Goal: Task Accomplishment & Management: Use online tool/utility

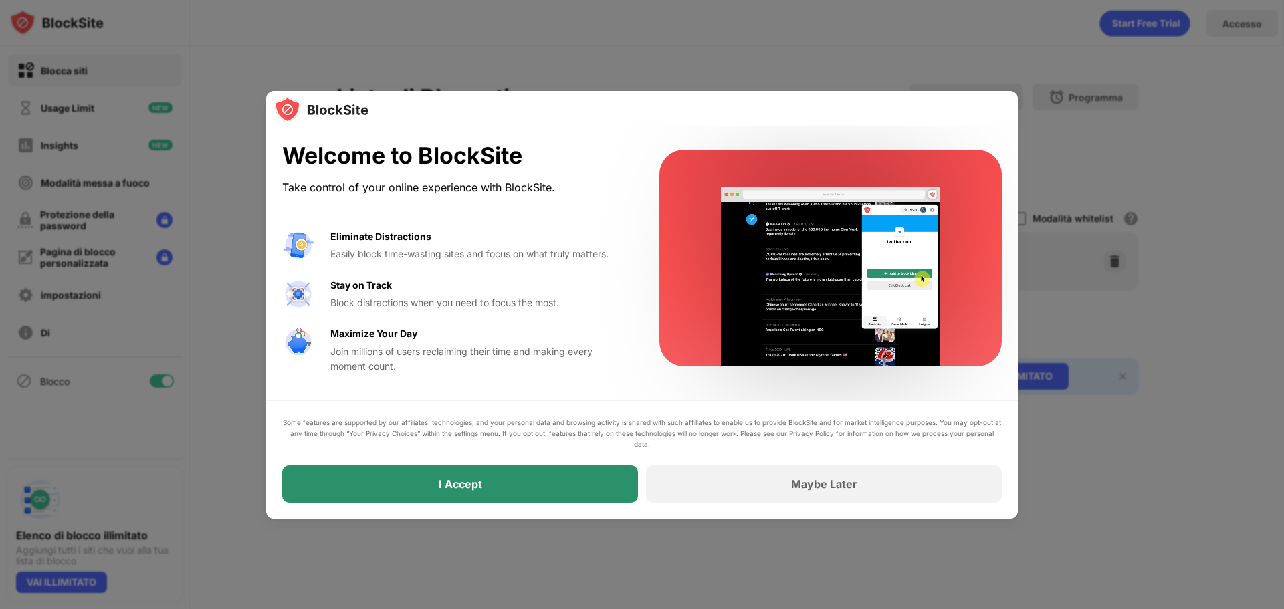
click at [575, 487] on div "I Accept" at bounding box center [460, 483] width 356 height 37
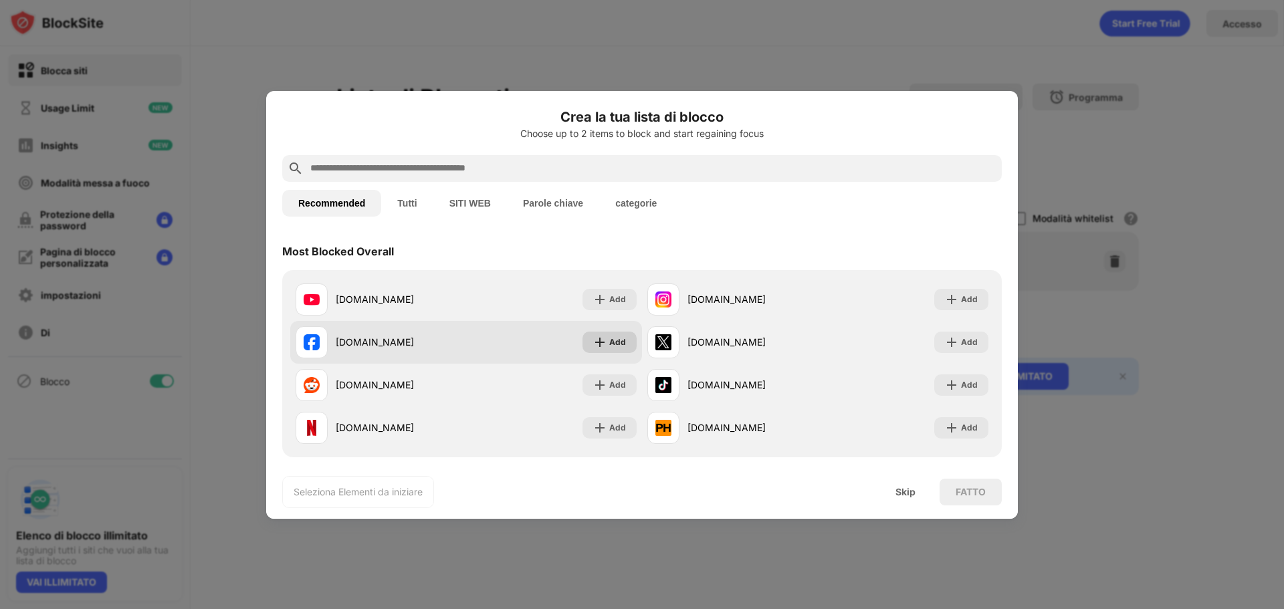
click at [598, 343] on img at bounding box center [599, 342] width 13 height 13
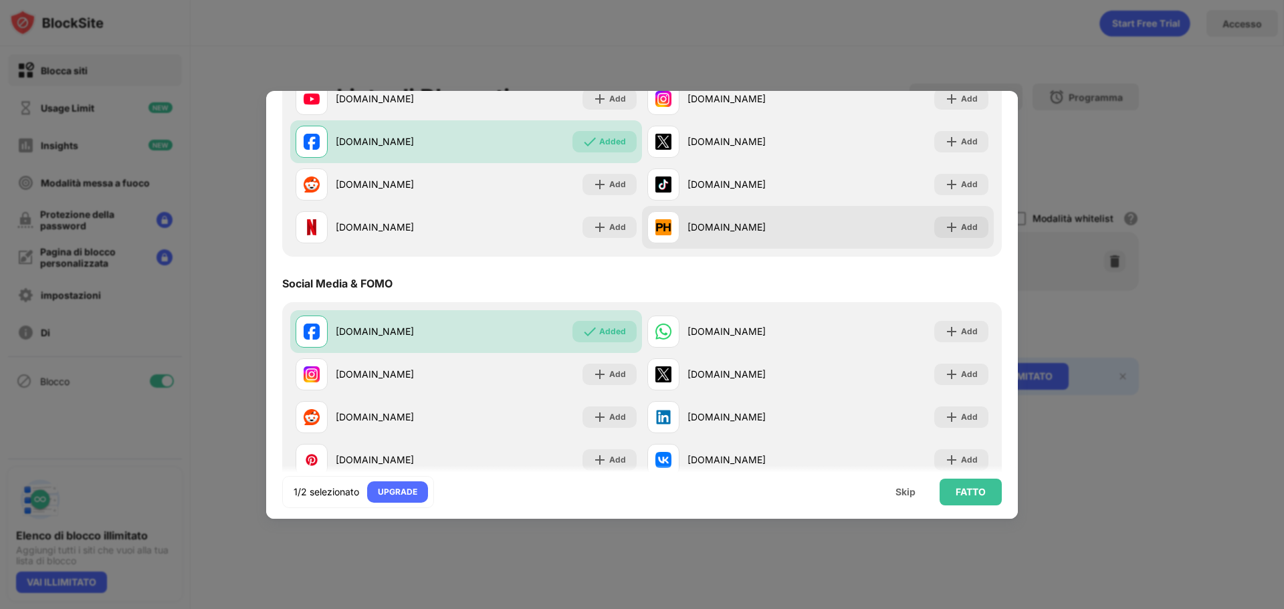
scroll to position [267, 0]
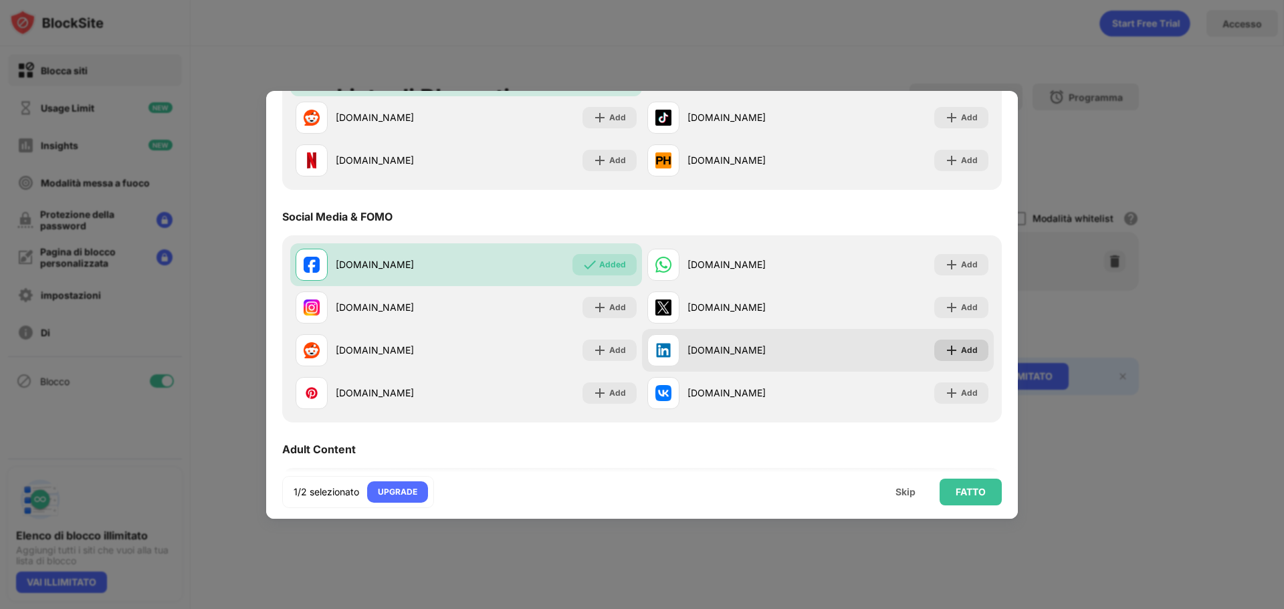
click at [962, 346] on div "Add" at bounding box center [969, 350] width 17 height 13
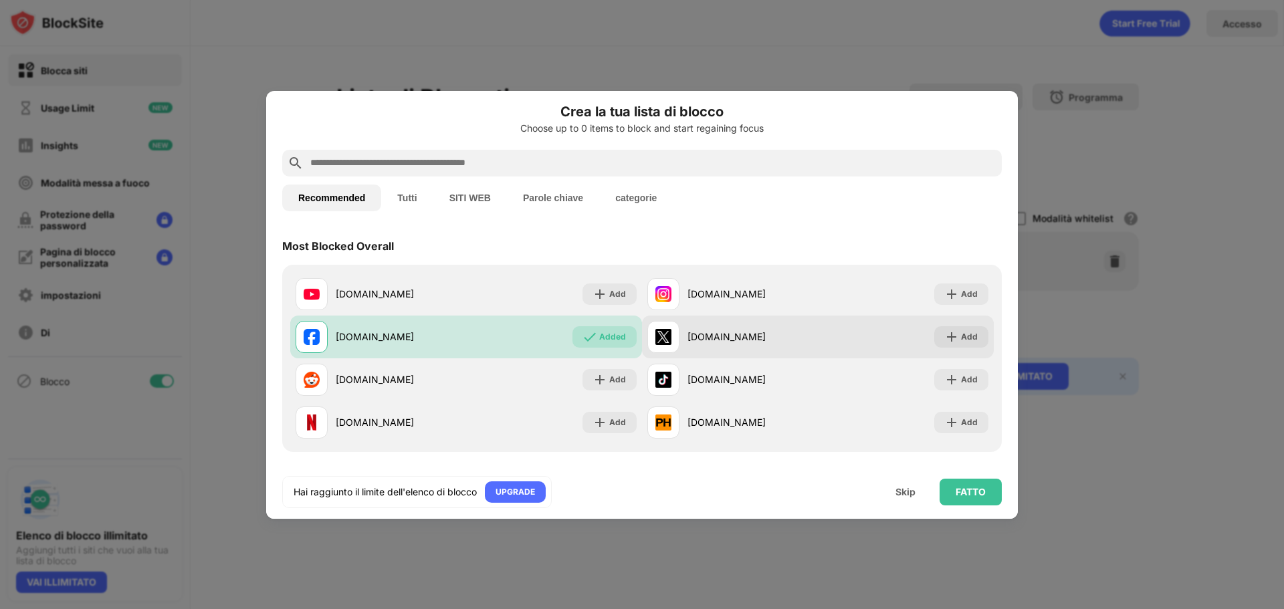
scroll to position [0, 0]
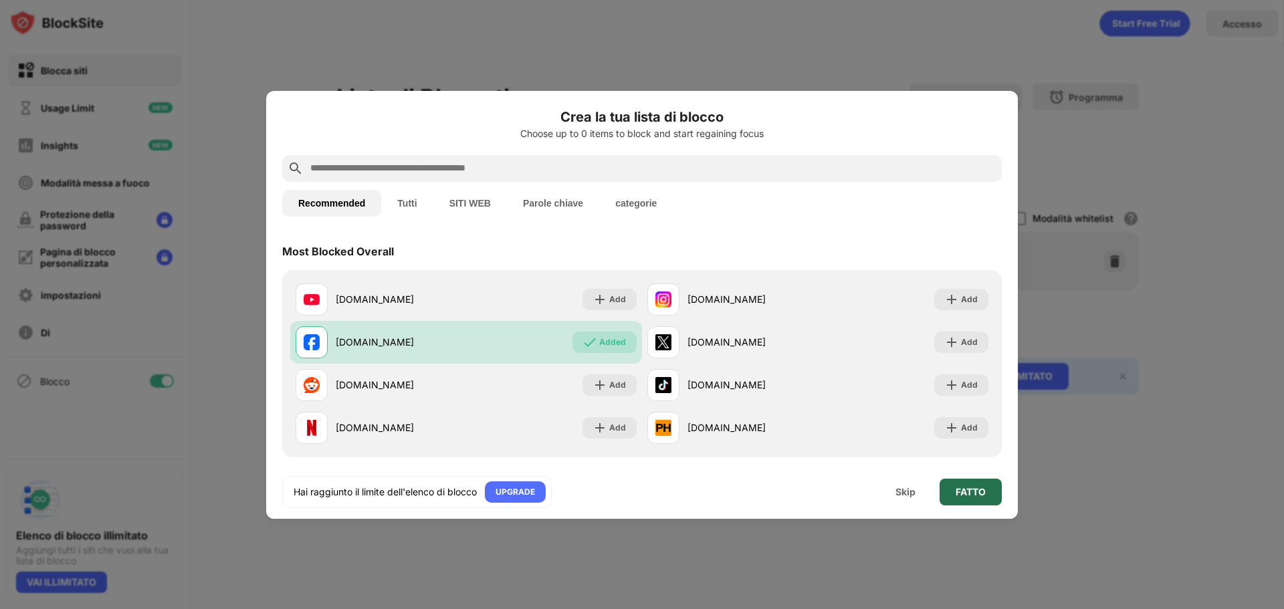
click at [990, 489] on div "FATTO" at bounding box center [970, 492] width 62 height 27
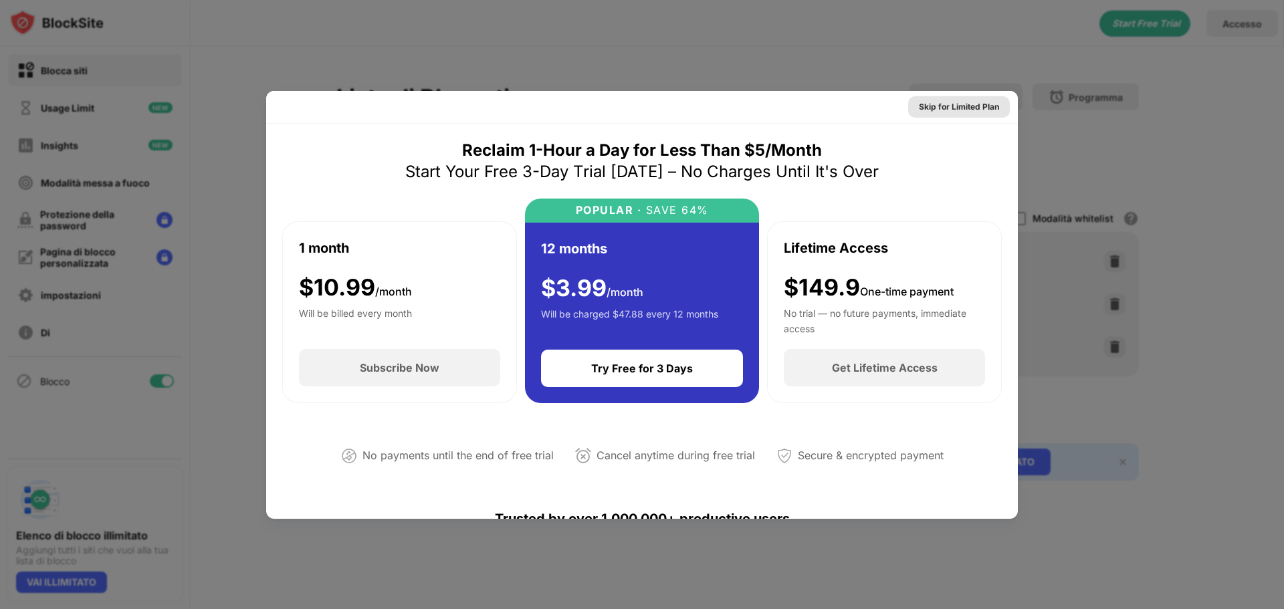
click at [964, 104] on div "Skip for Limited Plan" at bounding box center [959, 106] width 80 height 13
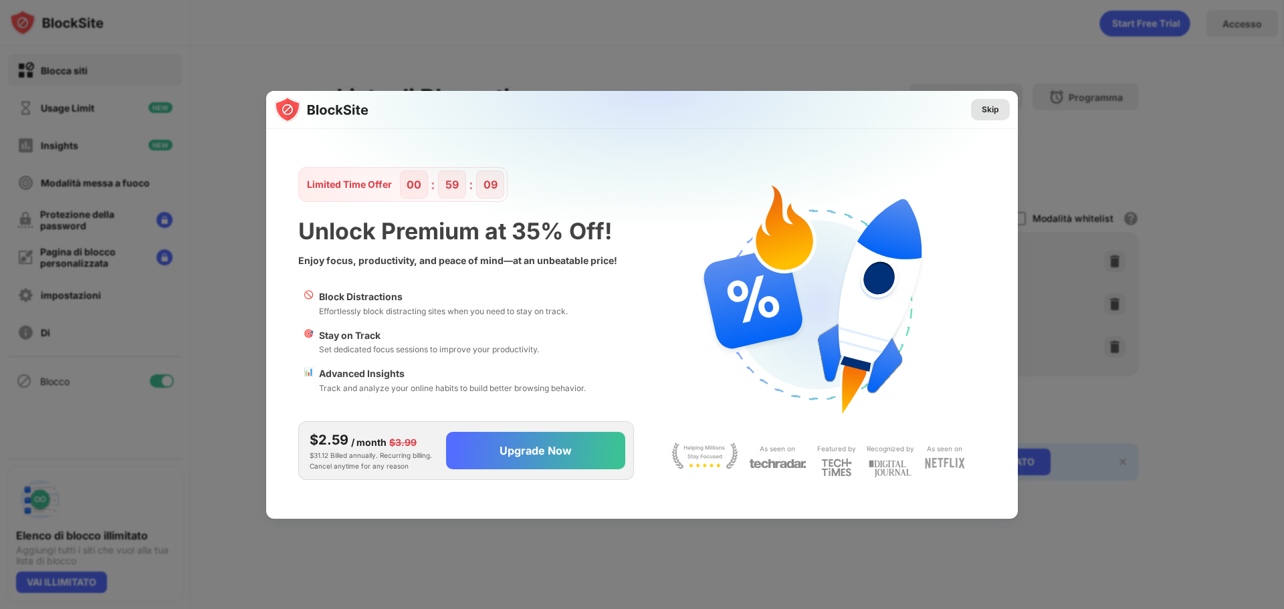
click at [981, 112] on div "Skip" at bounding box center [990, 109] width 39 height 21
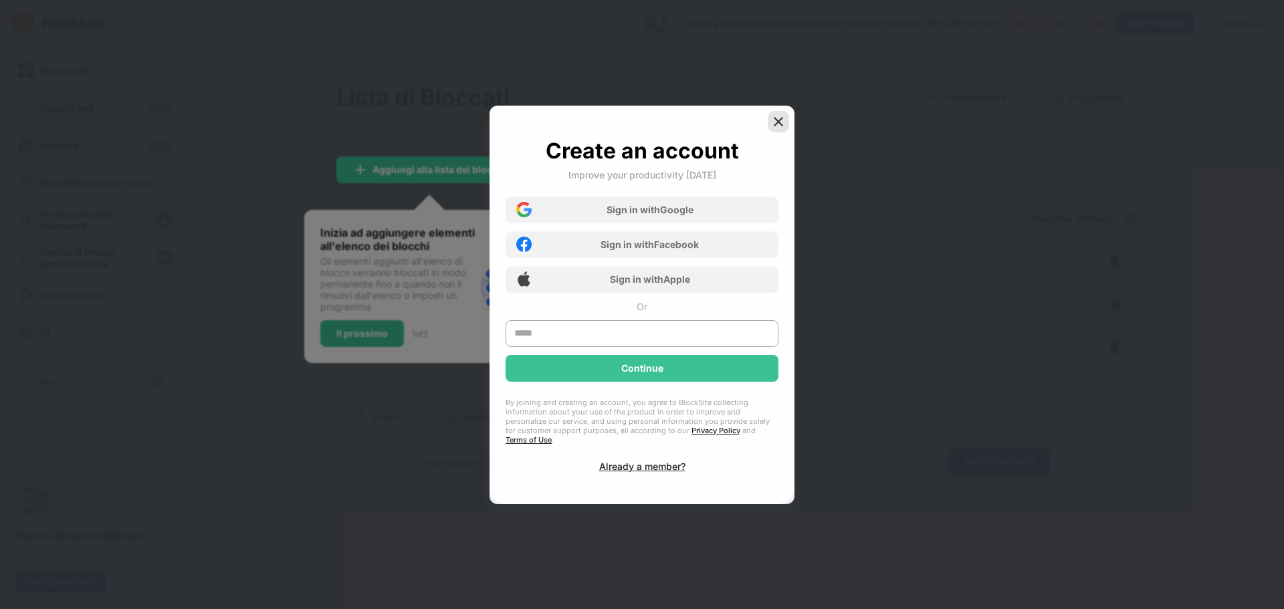
click at [777, 119] on img at bounding box center [778, 121] width 13 height 13
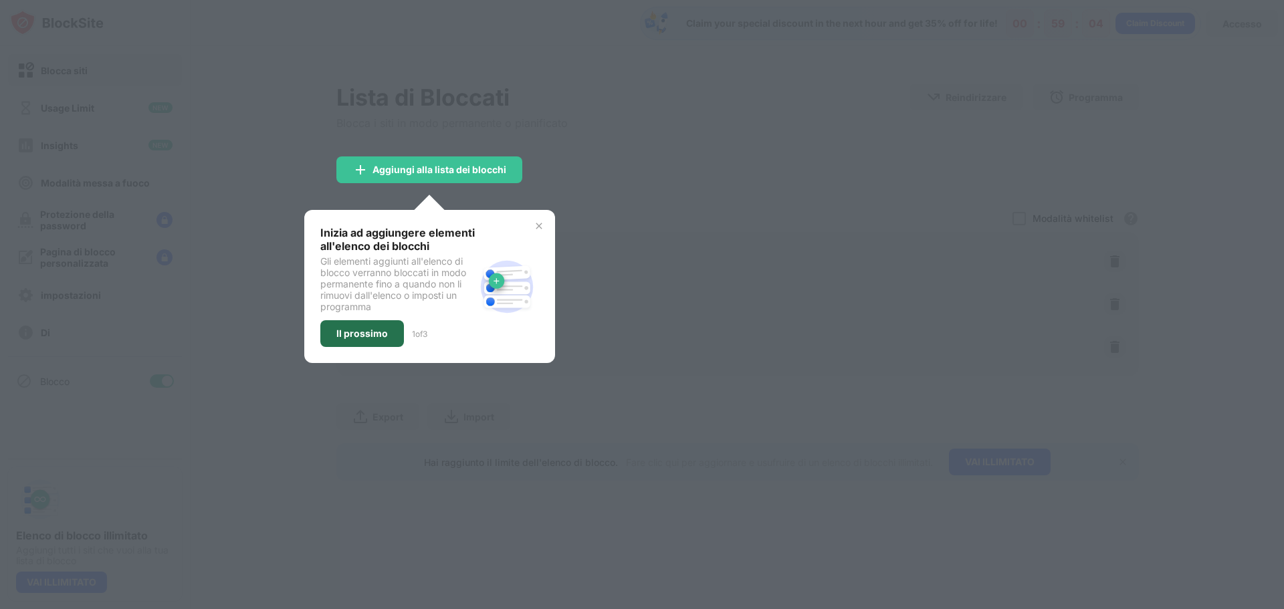
click at [394, 326] on div "Il prossimo" at bounding box center [362, 333] width 84 height 27
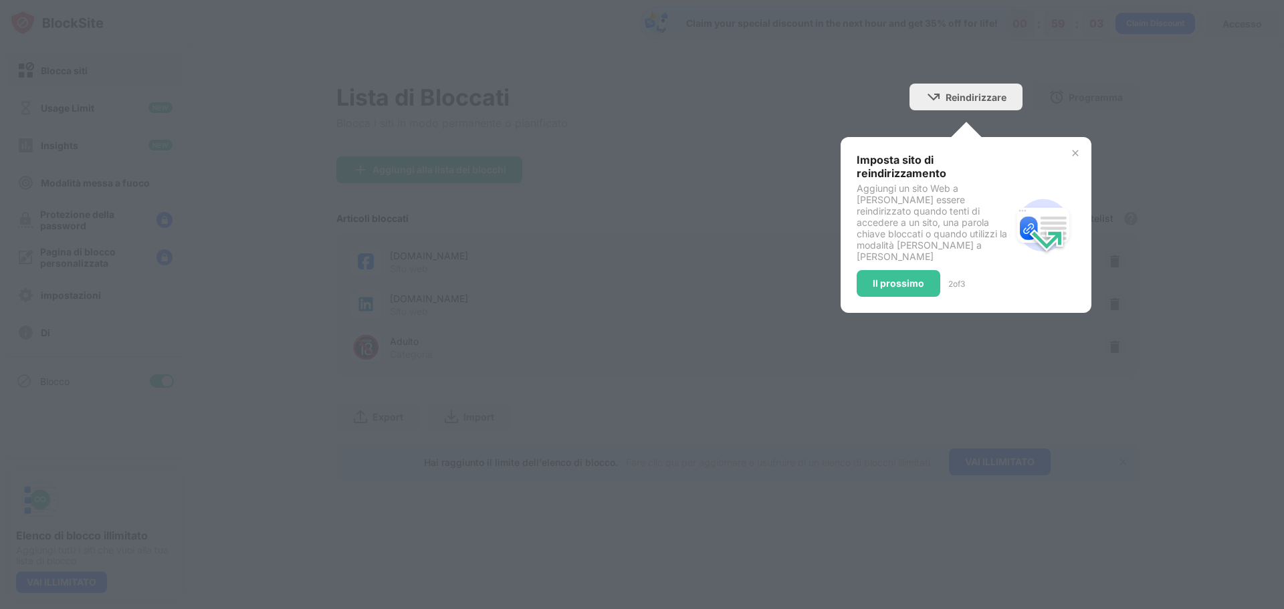
click at [1068, 154] on div "Imposta sito di reindirizzamento Aggiungi un sito Web a [PERSON_NAME] essere re…" at bounding box center [966, 225] width 219 height 144
click at [1072, 154] on img at bounding box center [1075, 153] width 11 height 11
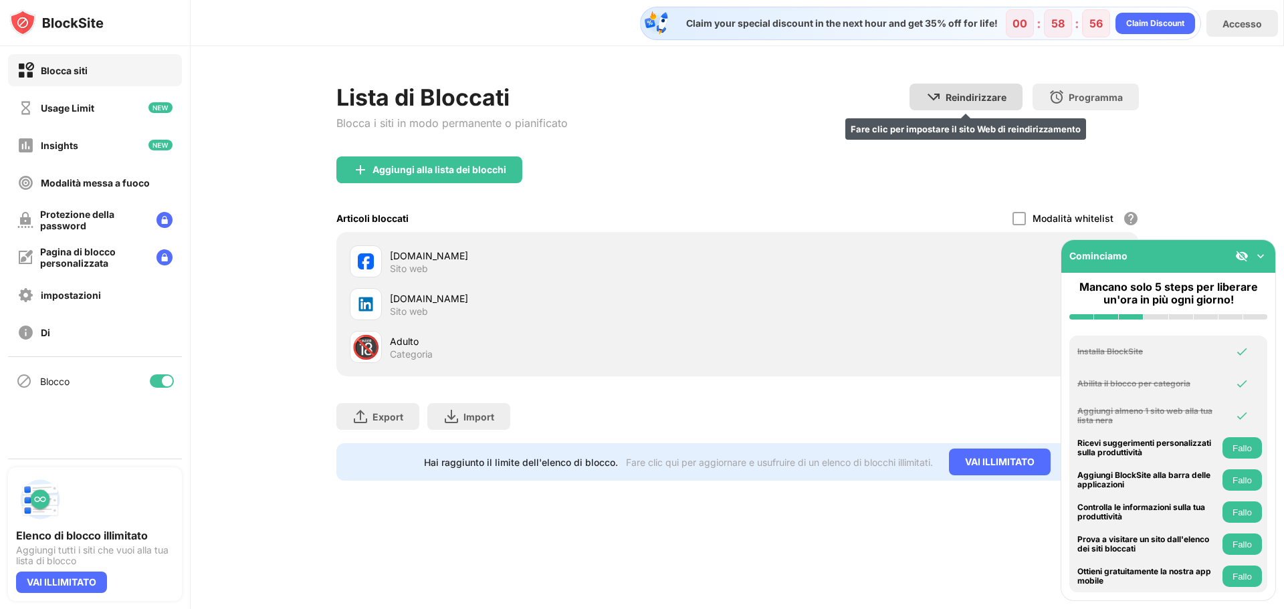
click at [960, 104] on div "Reindirizzare Fare clic per impostare il sito Web di reindirizzamento" at bounding box center [965, 97] width 113 height 27
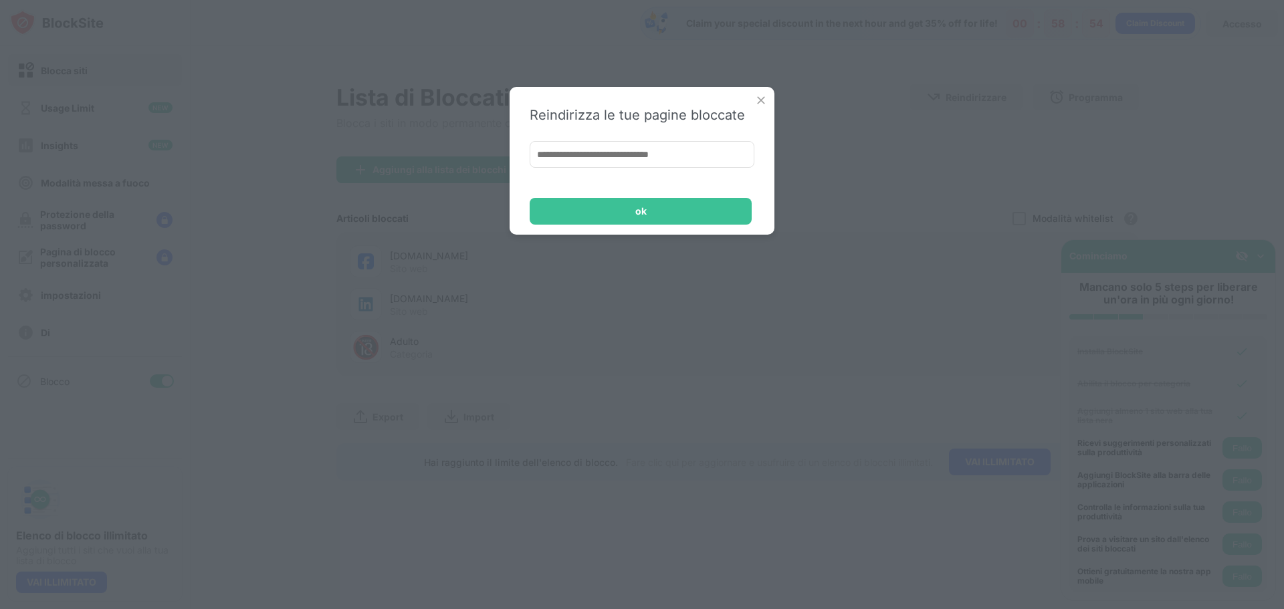
click at [719, 151] on input at bounding box center [642, 154] width 225 height 27
paste input "**********"
type input "**********"
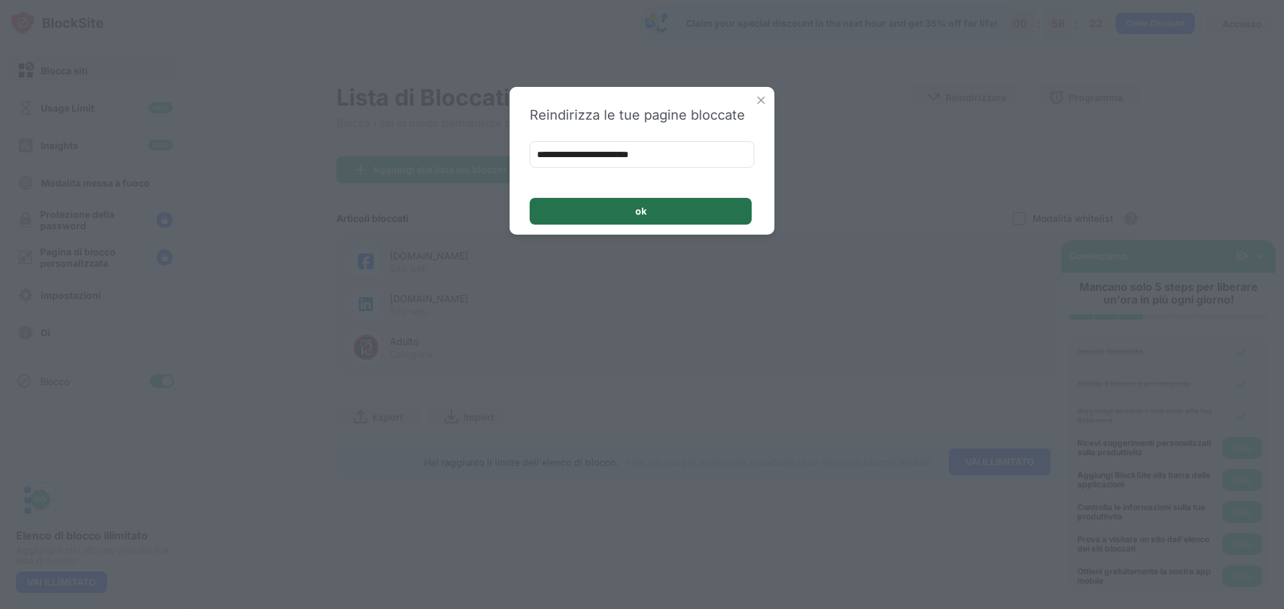
click at [675, 203] on div "ok" at bounding box center [641, 211] width 222 height 27
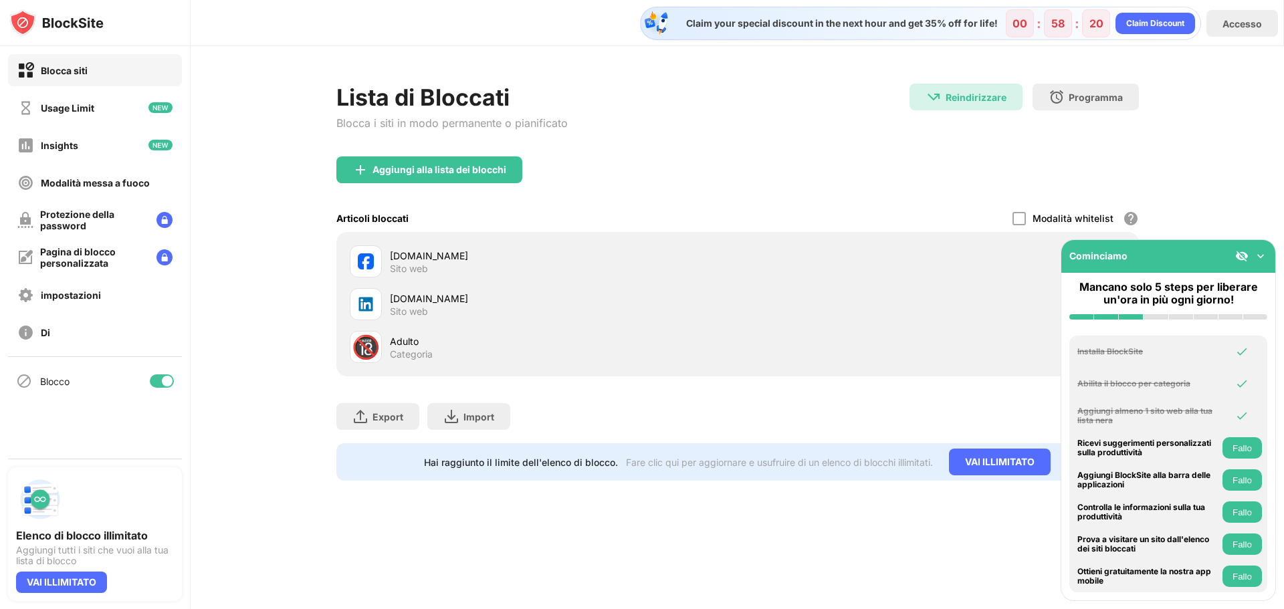
click at [1258, 259] on img at bounding box center [1260, 255] width 13 height 13
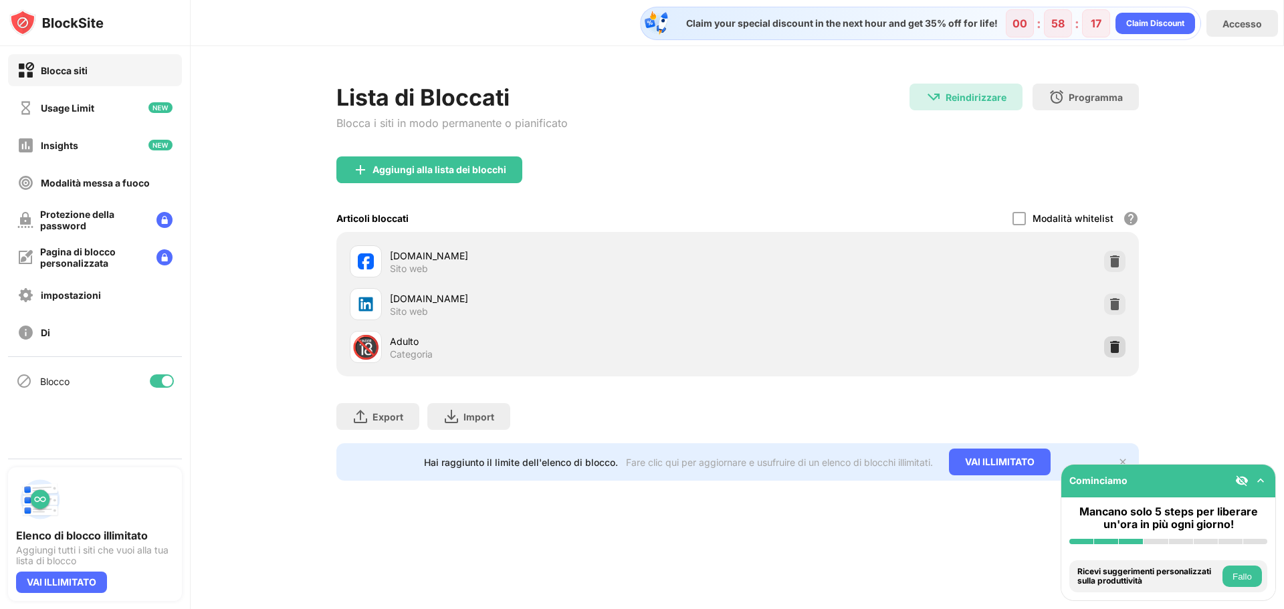
click at [1118, 346] on img at bounding box center [1114, 346] width 13 height 13
